Goal: Task Accomplishment & Management: Use online tool/utility

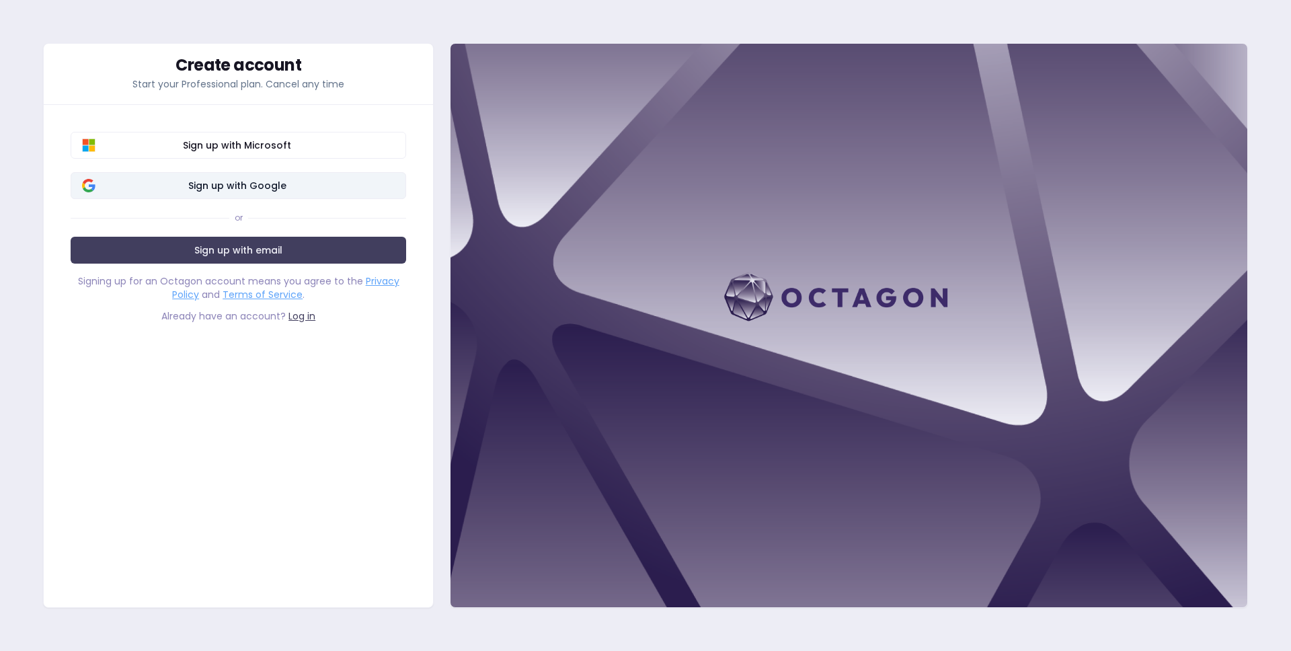
click at [271, 190] on span "Sign up with Google" at bounding box center [236, 185] width 315 height 13
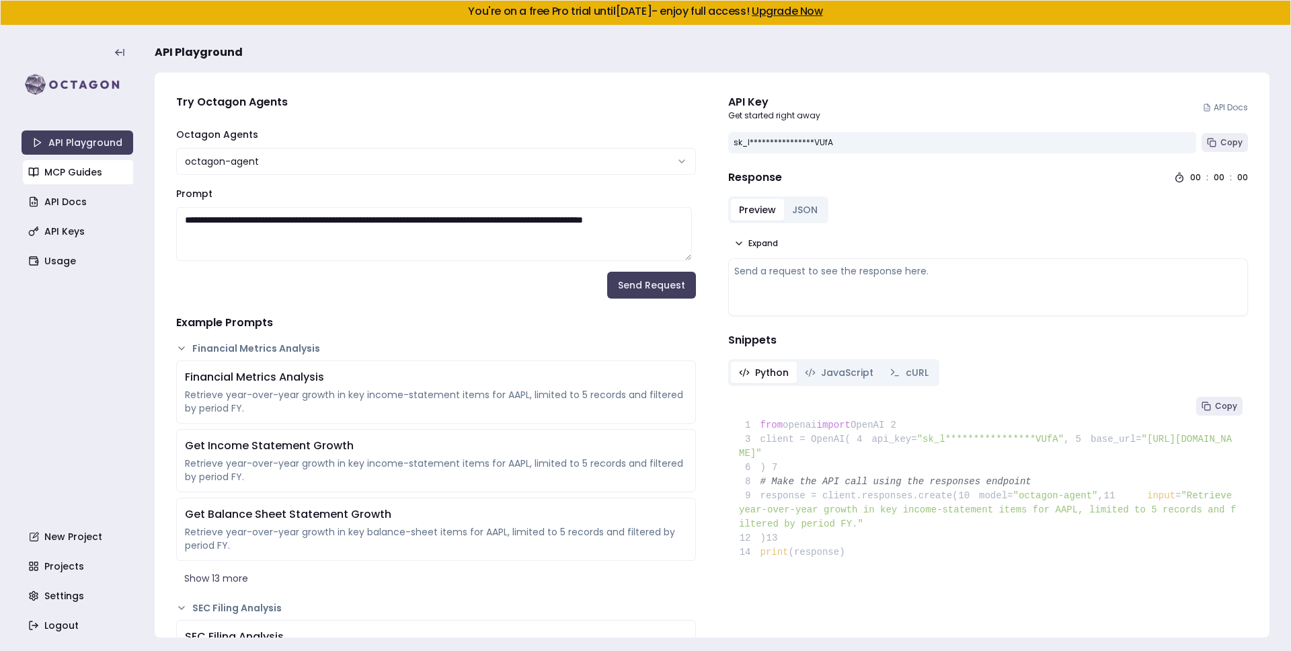
click at [79, 178] on link "MCP Guides" at bounding box center [79, 172] width 112 height 24
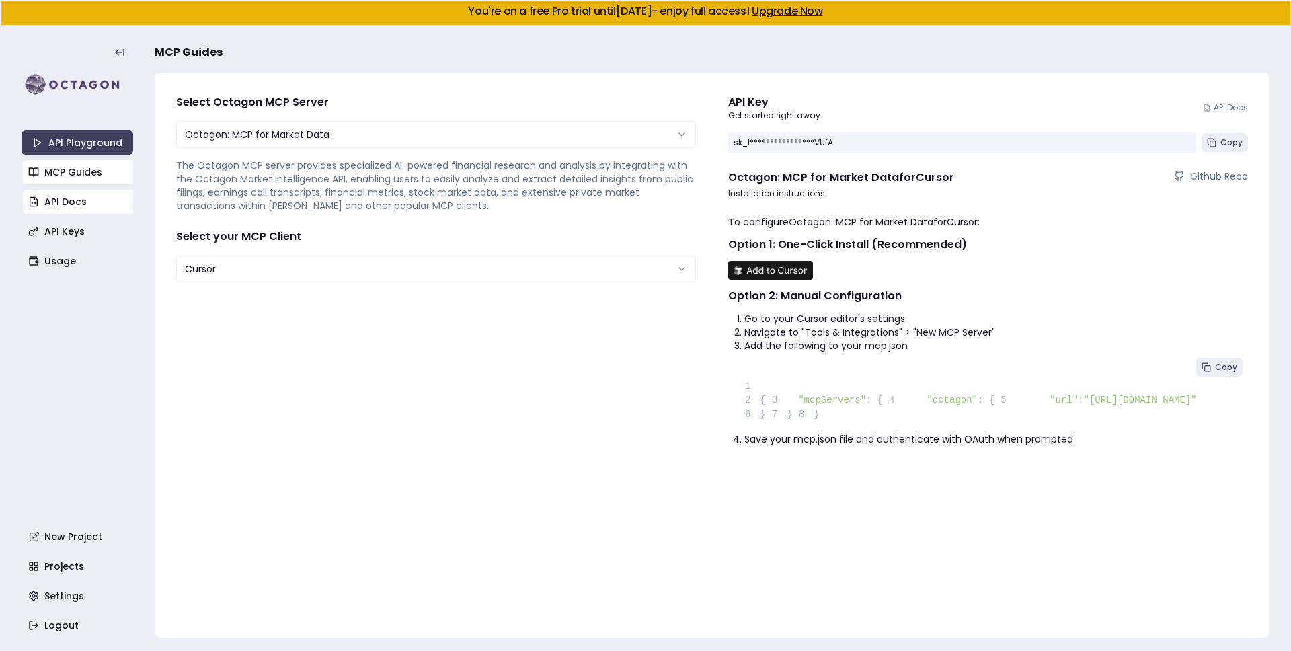
click at [83, 198] on link "API Docs" at bounding box center [79, 202] width 112 height 24
click at [504, 266] on html "**********" at bounding box center [645, 325] width 1291 height 651
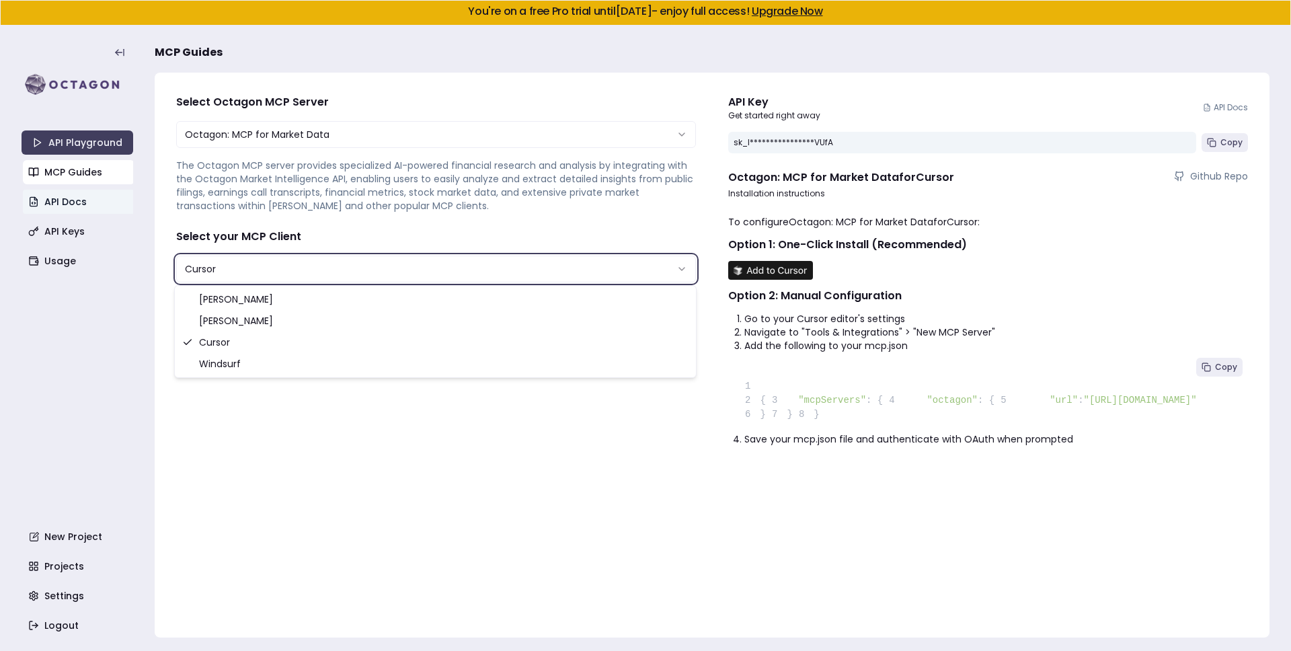
click at [422, 491] on html "**********" at bounding box center [645, 325] width 1291 height 651
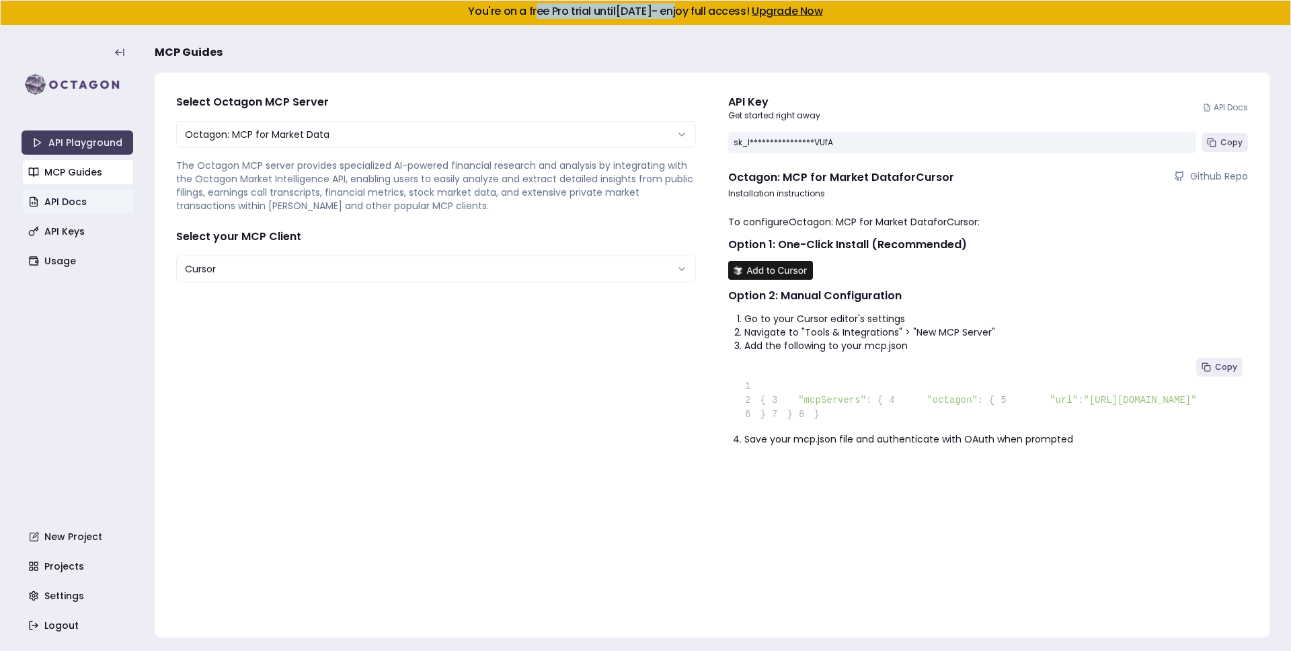
drag, startPoint x: 502, startPoint y: 12, endPoint x: 703, endPoint y: 13, distance: 201.1
click at [703, 13] on h5 "You're on a free Pro trial until September 5, 2025 - enjoy full access! Upgrade…" at bounding box center [645, 11] width 1268 height 11
click at [37, 264] on icon "button" at bounding box center [33, 261] width 11 height 11
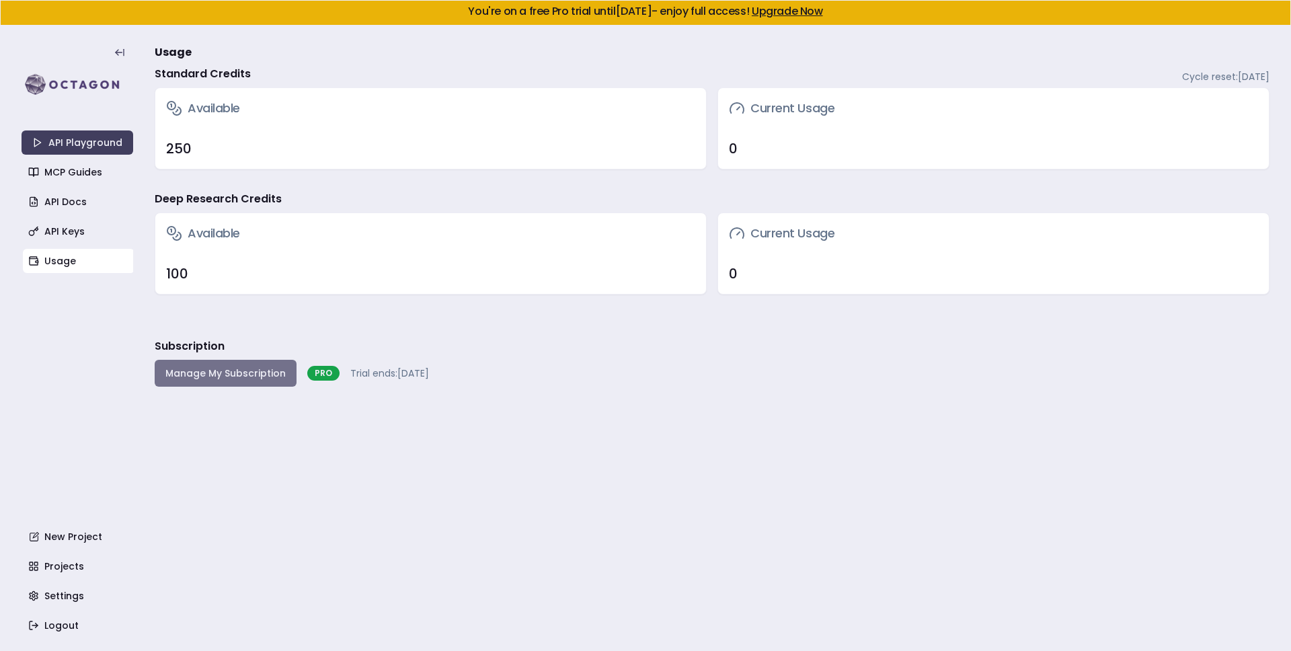
click at [229, 375] on button "Manage My Subscription" at bounding box center [226, 373] width 142 height 27
click at [74, 208] on link "API Docs" at bounding box center [79, 202] width 112 height 24
click at [79, 222] on link "API Keys" at bounding box center [79, 231] width 112 height 24
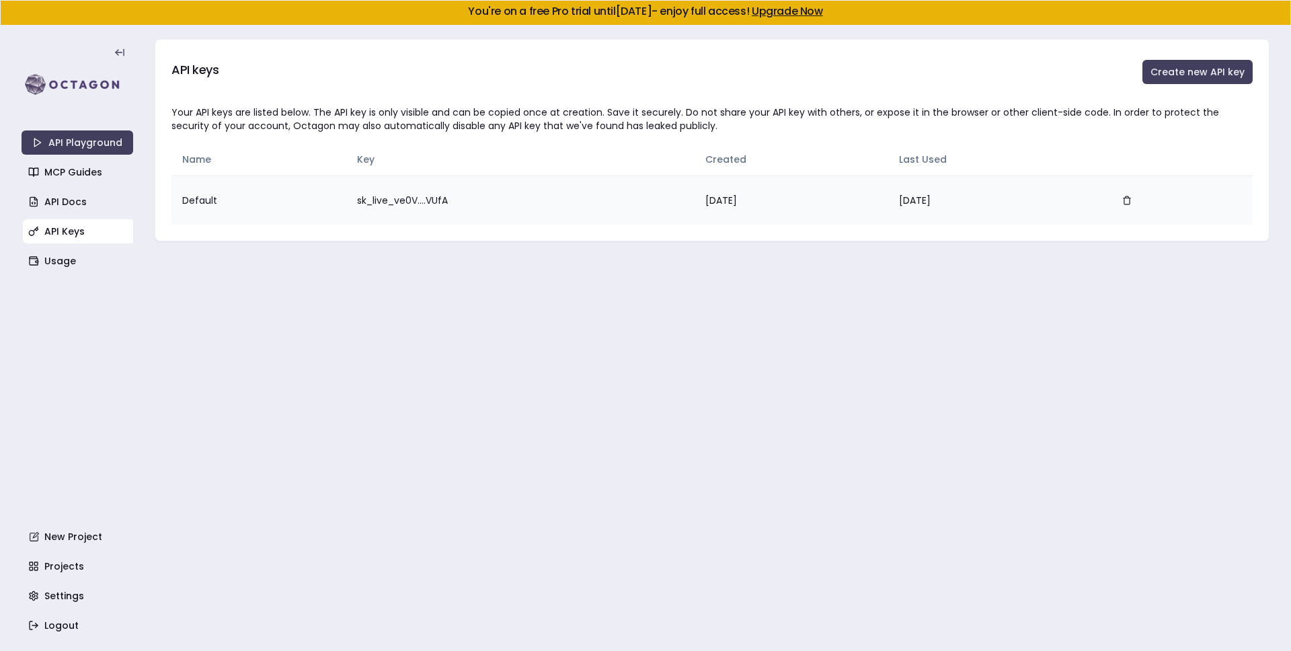
click at [413, 194] on td "sk_live_ve0V....VUfA" at bounding box center [520, 200] width 348 height 49
click at [72, 256] on link "Usage" at bounding box center [79, 261] width 112 height 24
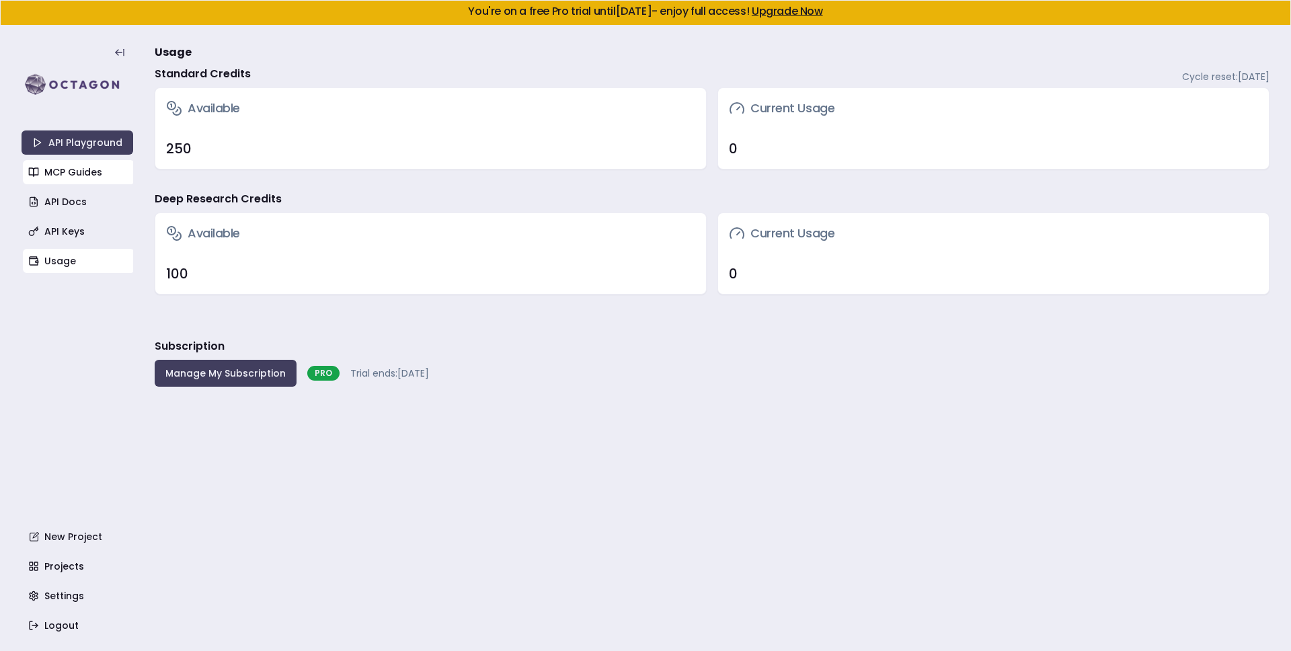
click at [75, 167] on link "MCP Guides" at bounding box center [79, 172] width 112 height 24
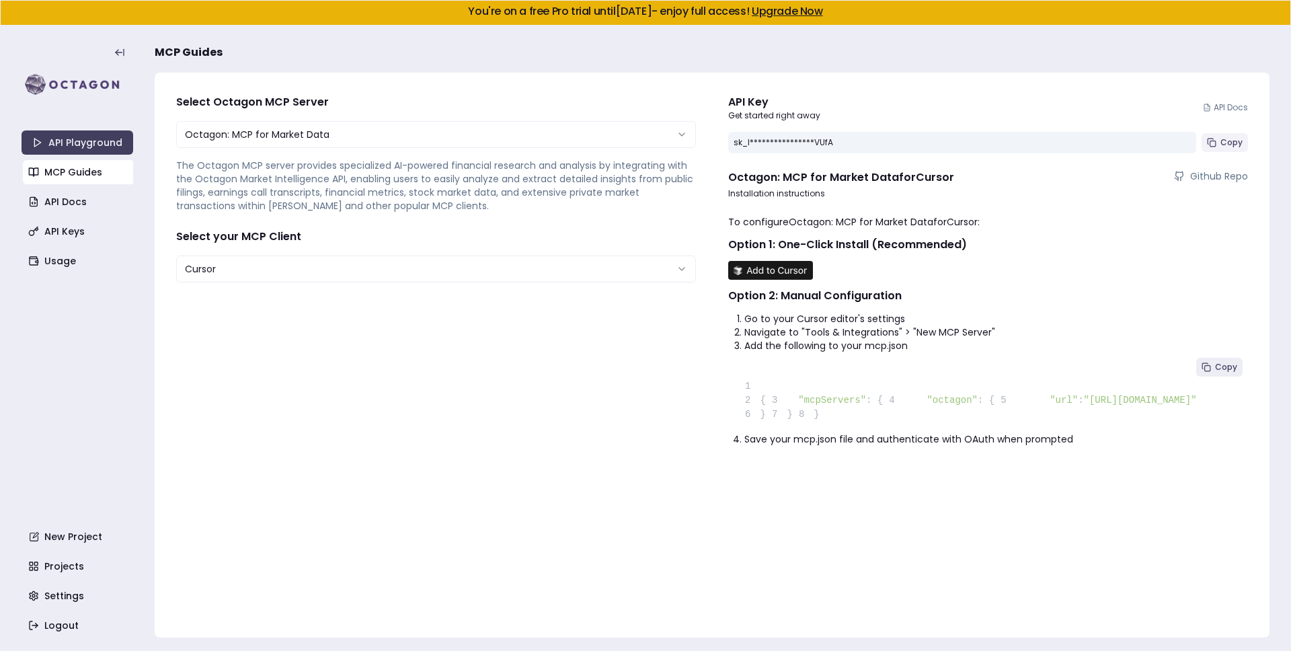
click at [1219, 144] on button "Copy" at bounding box center [1225, 142] width 46 height 19
